Goal: Find specific page/section: Find specific page/section

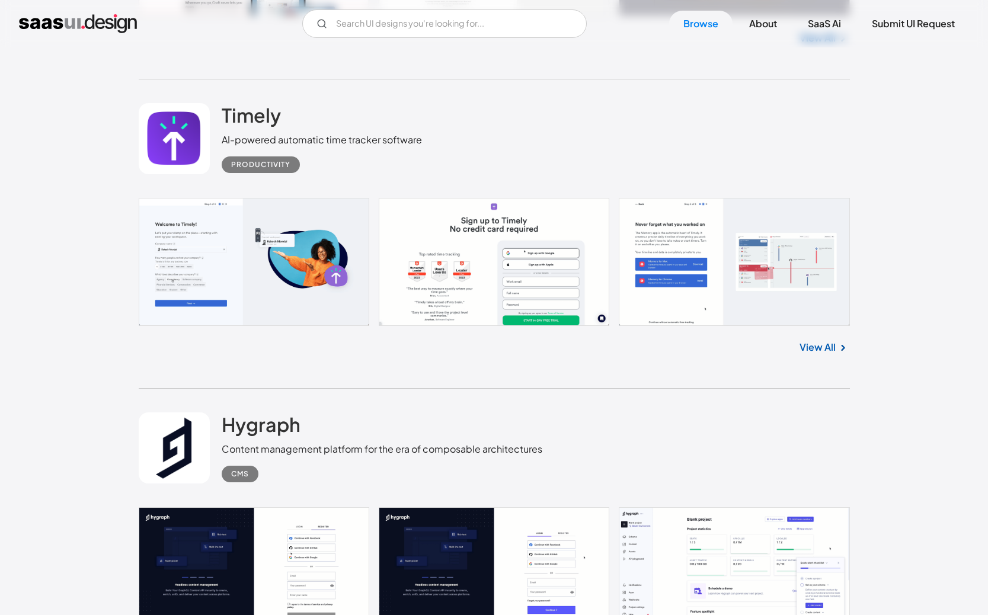
scroll to position [14106, 0]
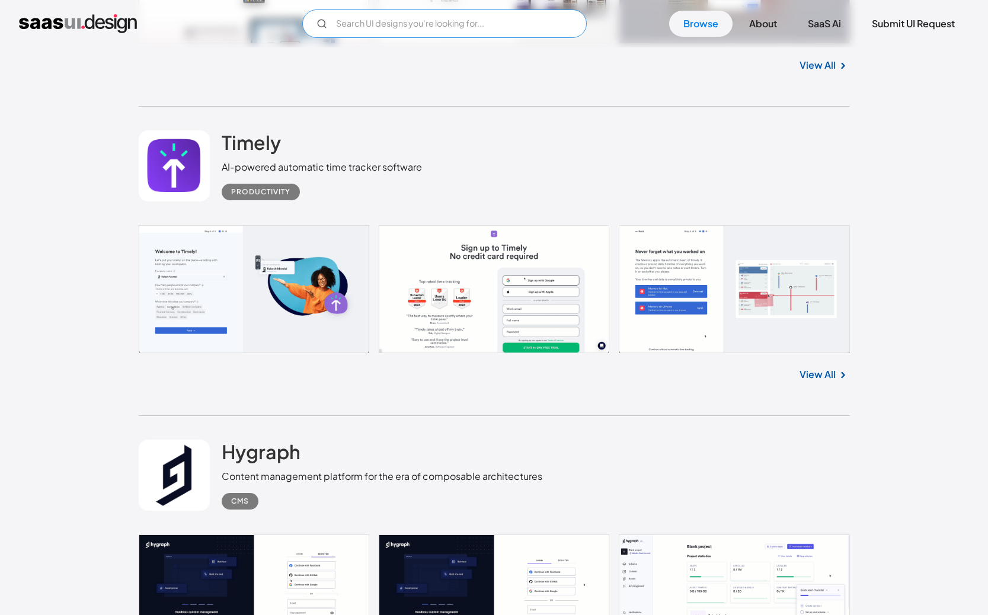
click at [386, 28] on input "Email Form" at bounding box center [444, 23] width 284 height 28
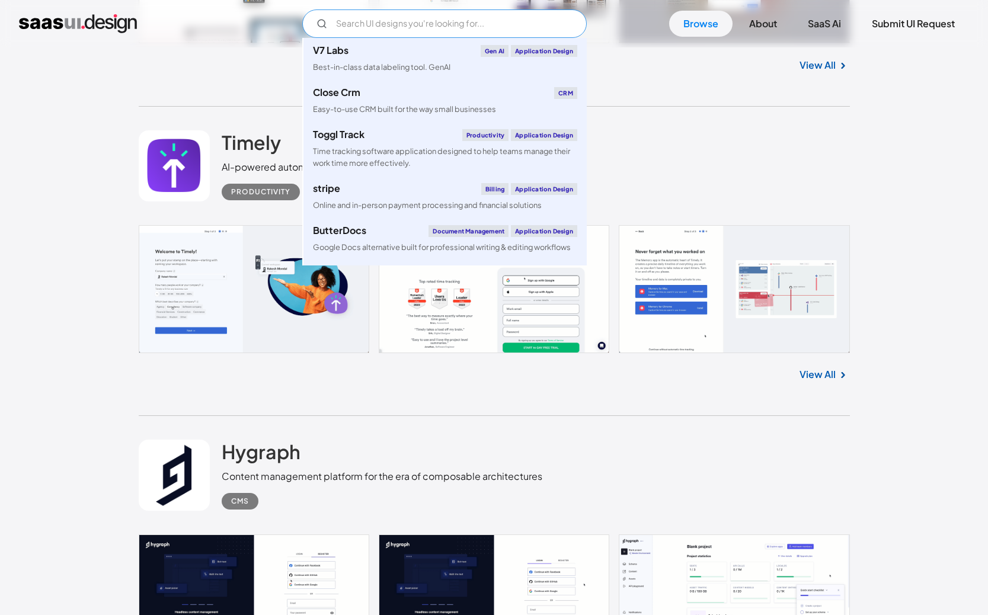
type input "金"
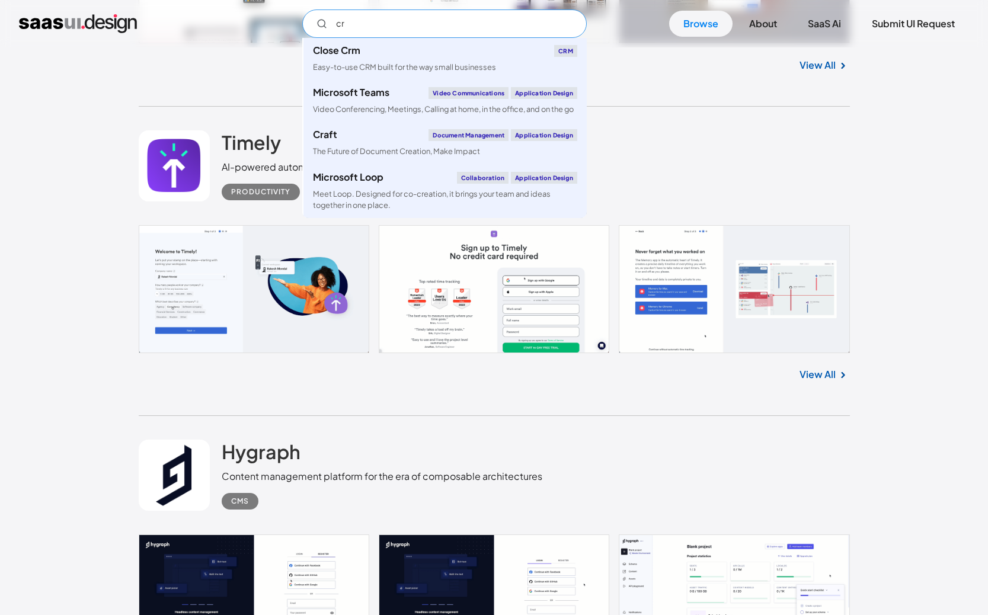
type input "cr"
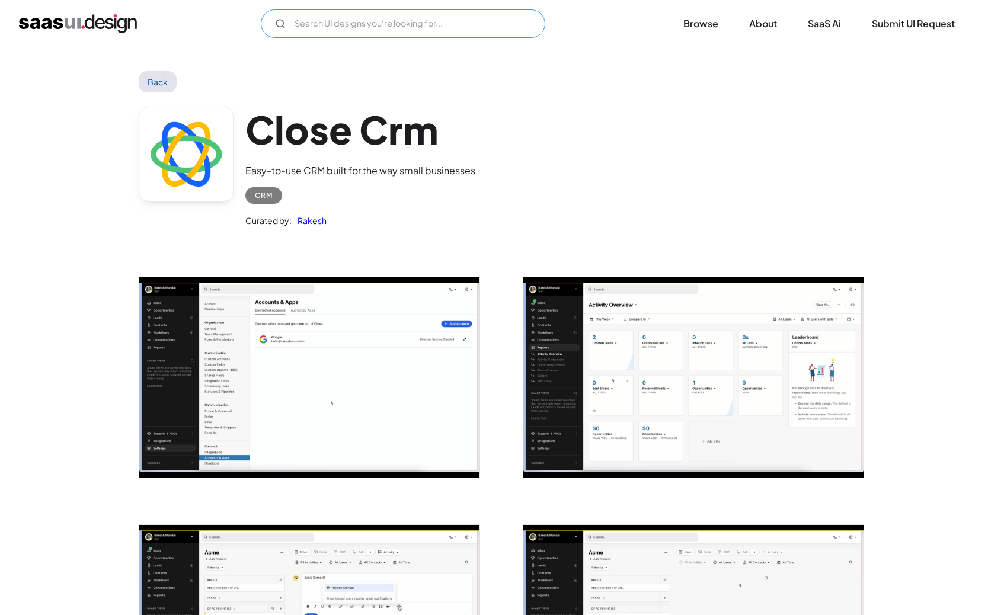
click at [348, 27] on input "Email Form" at bounding box center [403, 23] width 284 height 28
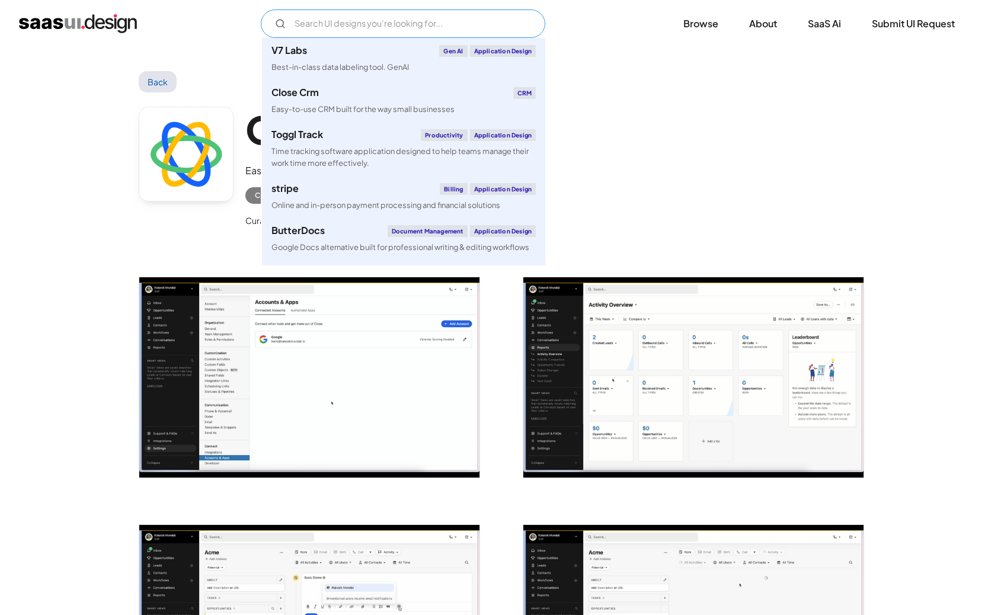
type input "c"
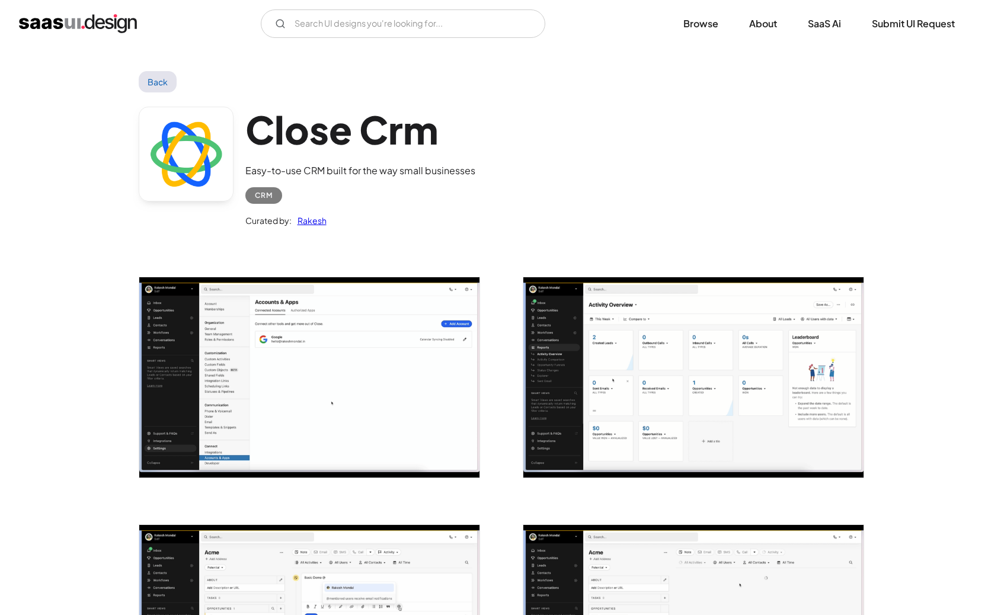
click at [103, 25] on img "home" at bounding box center [78, 23] width 118 height 19
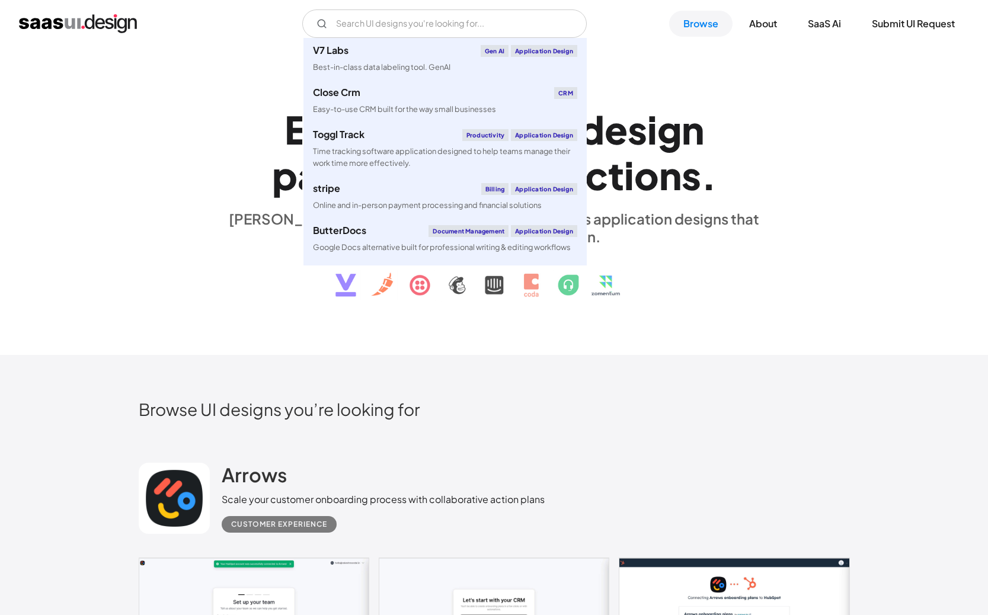
click at [248, 25] on div "V7 Labs Gen AI Application Design Best-in-class data labeling tool. GenAI Close…" at bounding box center [494, 23] width 950 height 28
